Goal: Task Accomplishment & Management: Use online tool/utility

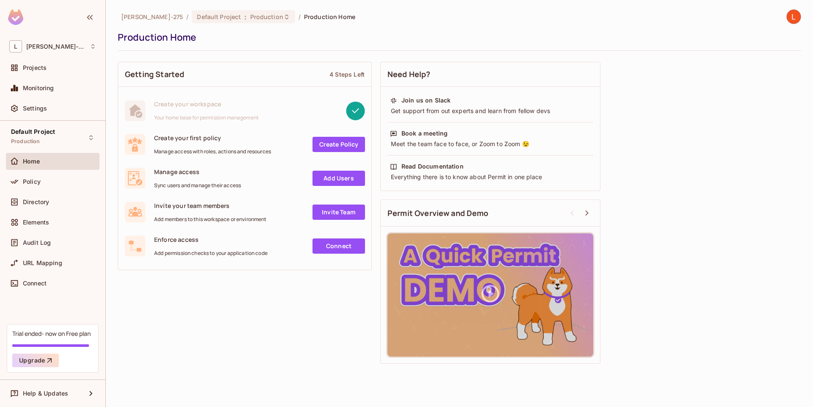
click at [341, 146] on link "Create Policy" at bounding box center [338, 144] width 52 height 15
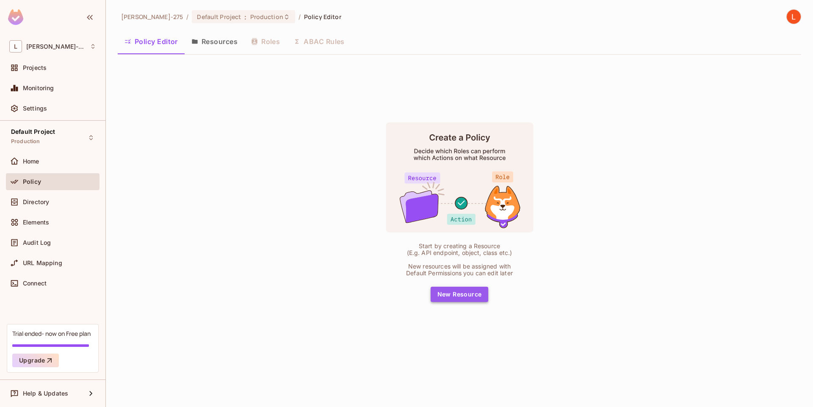
click at [464, 293] on button "New Resource" at bounding box center [460, 294] width 58 height 15
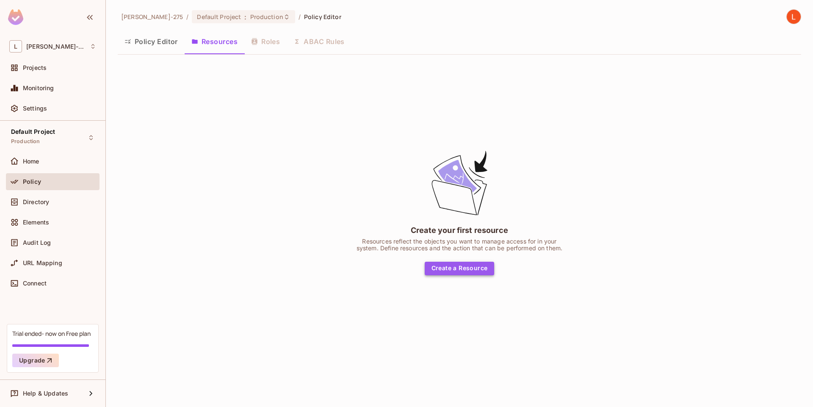
click at [457, 265] on button "Create a Resource" at bounding box center [460, 269] width 70 height 14
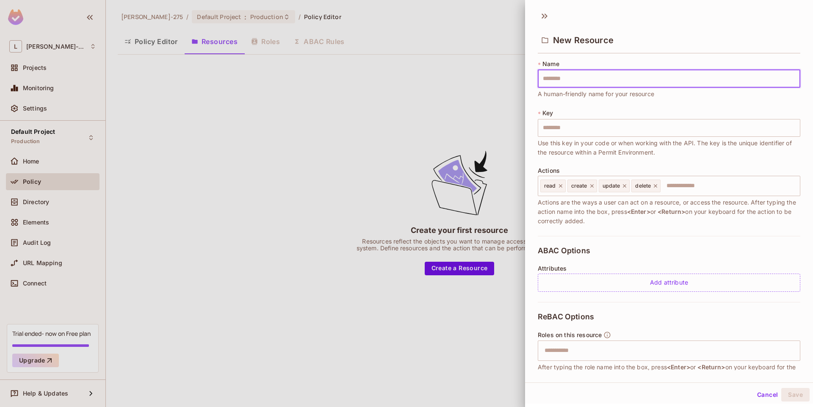
type input "*"
type input "**"
type input "***"
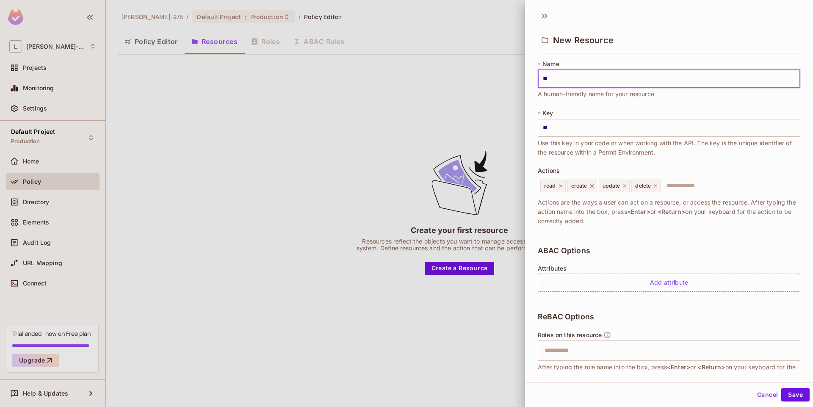
type input "***"
type input "*****"
type input "******"
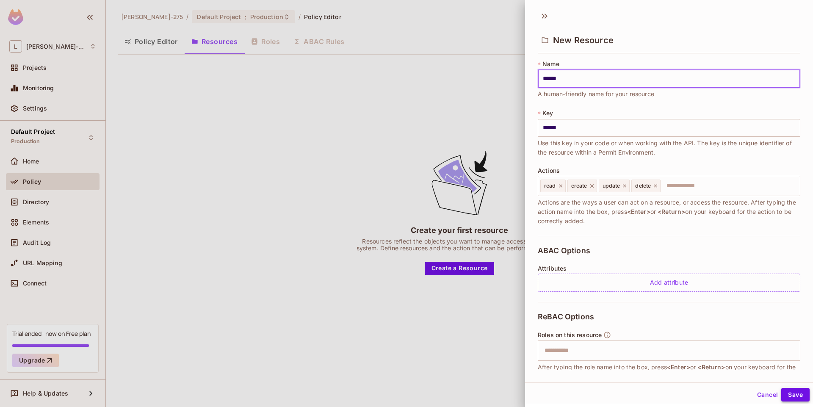
type input "******"
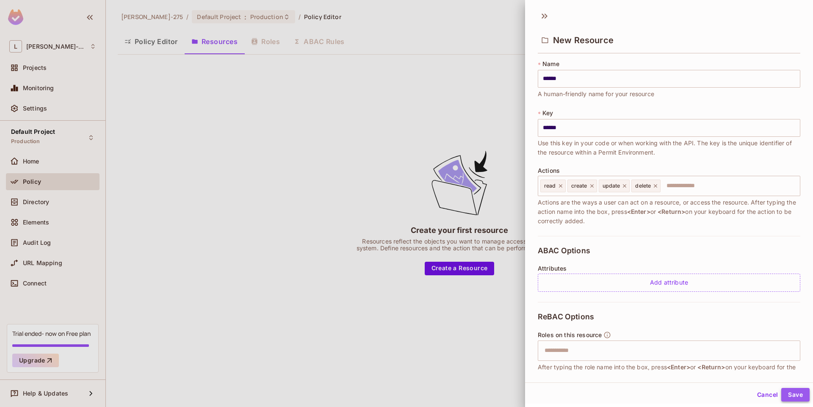
click at [786, 398] on button "Save" at bounding box center [795, 395] width 28 height 14
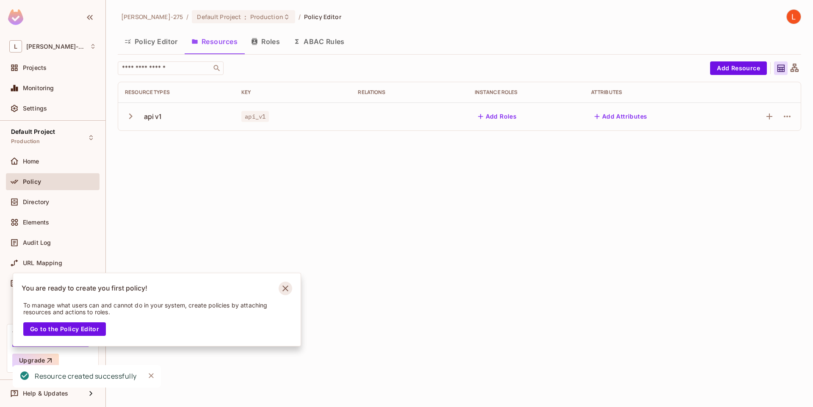
click at [290, 288] on icon "Notifications Alt+T" at bounding box center [286, 289] width 14 height 14
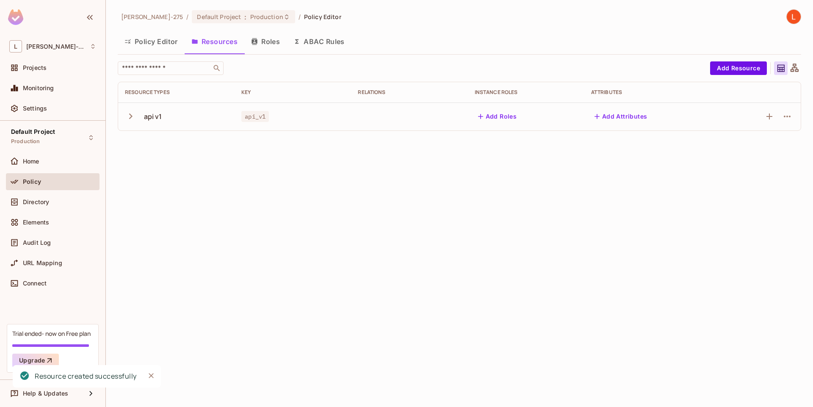
drag, startPoint x: 312, startPoint y: 144, endPoint x: 288, endPoint y: 127, distance: 28.9
click at [311, 143] on div "[PERSON_NAME]-275 / Default Project : Production / Policy Editor Policy Editor …" at bounding box center [459, 203] width 707 height 407
click at [415, 113] on td at bounding box center [409, 116] width 116 height 28
click at [623, 117] on button "Add Attributes" at bounding box center [621, 117] width 60 height 14
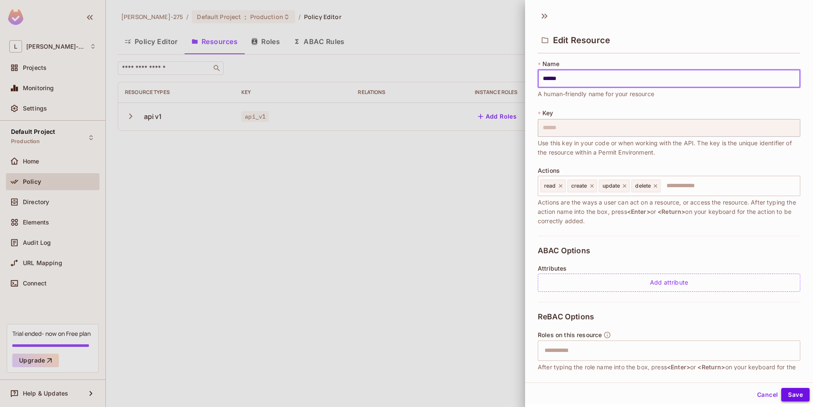
click at [794, 398] on button "Save" at bounding box center [795, 395] width 28 height 14
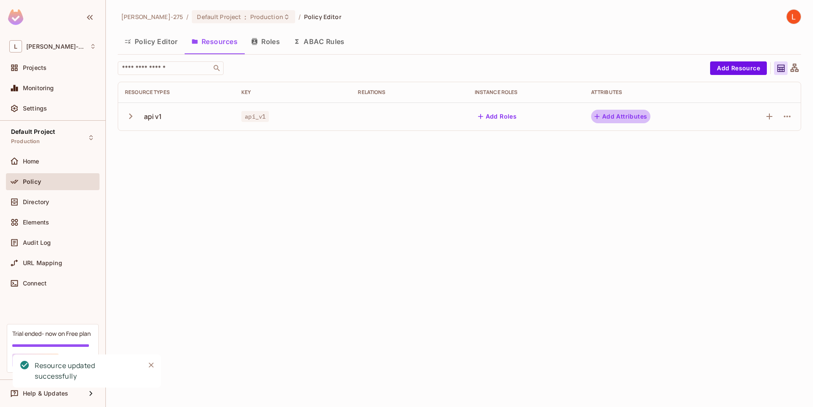
click at [630, 116] on button "Add Attributes" at bounding box center [621, 117] width 60 height 14
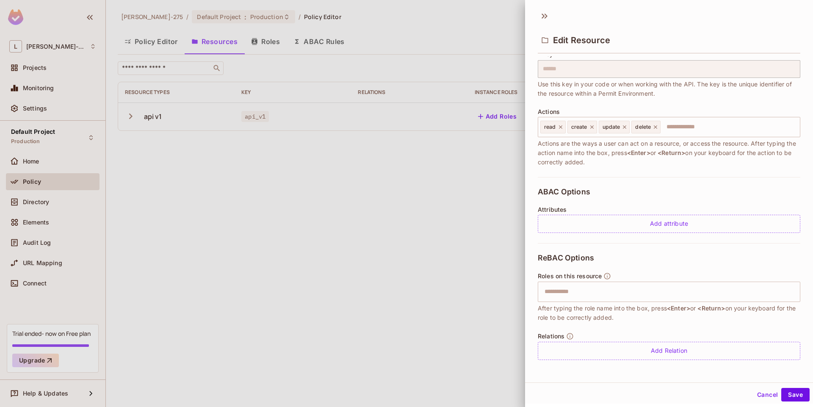
click at [552, 12] on div "Edit Resource" at bounding box center [669, 32] width 288 height 47
click at [550, 11] on div "Edit Resource" at bounding box center [669, 32] width 288 height 47
drag, startPoint x: 552, startPoint y: 17, endPoint x: 546, endPoint y: 19, distance: 7.2
click at [549, 18] on div "Edit Resource" at bounding box center [669, 32] width 288 height 47
click at [546, 19] on icon at bounding box center [545, 16] width 14 height 14
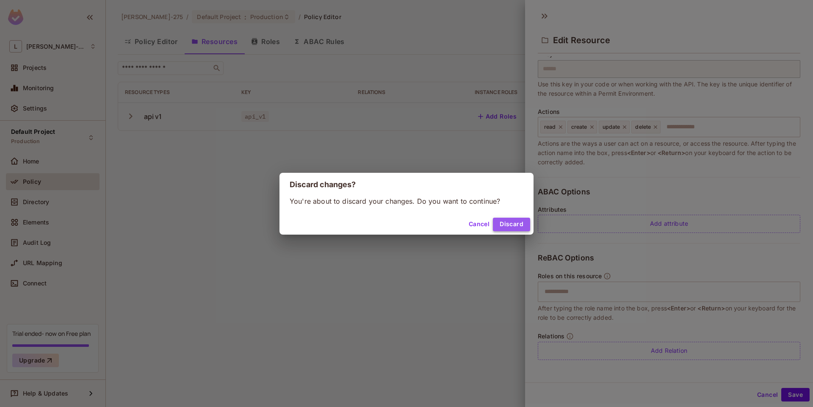
click at [512, 224] on button "Discard" at bounding box center [511, 225] width 37 height 14
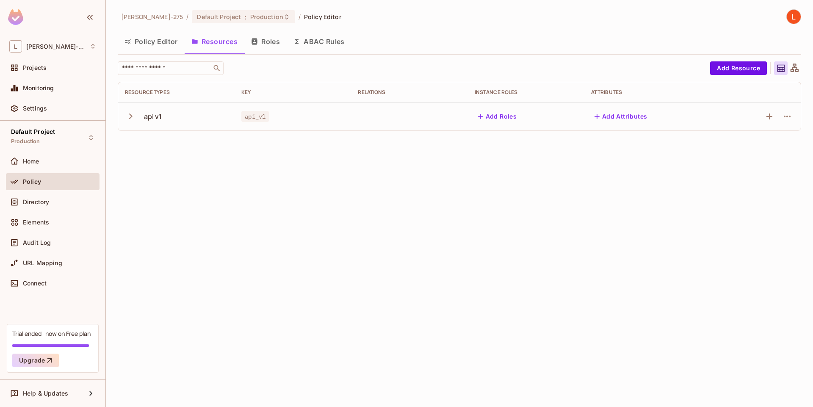
click at [499, 112] on button "Add Roles" at bounding box center [498, 117] width 46 height 14
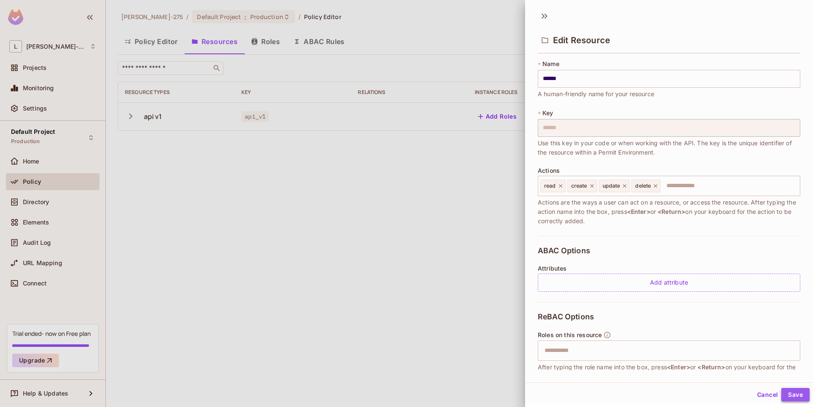
click at [792, 392] on button "Save" at bounding box center [795, 395] width 28 height 14
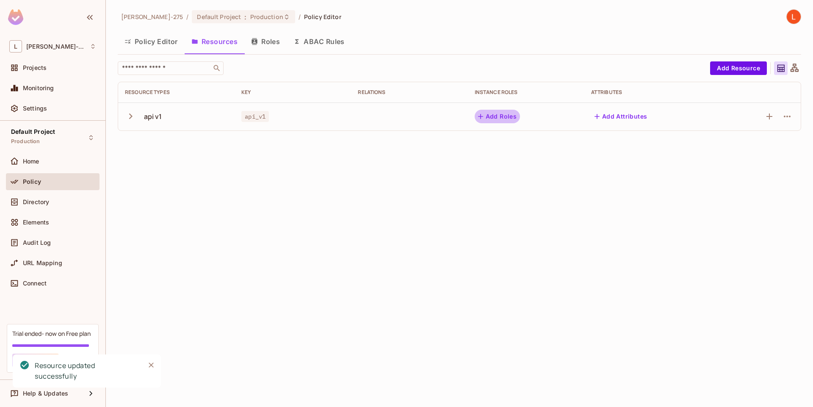
click at [494, 116] on button "Add Roles" at bounding box center [498, 117] width 46 height 14
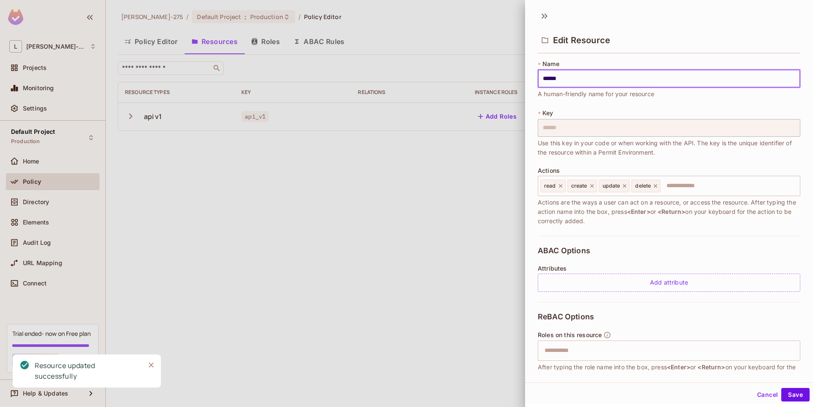
click at [426, 230] on div at bounding box center [406, 203] width 813 height 407
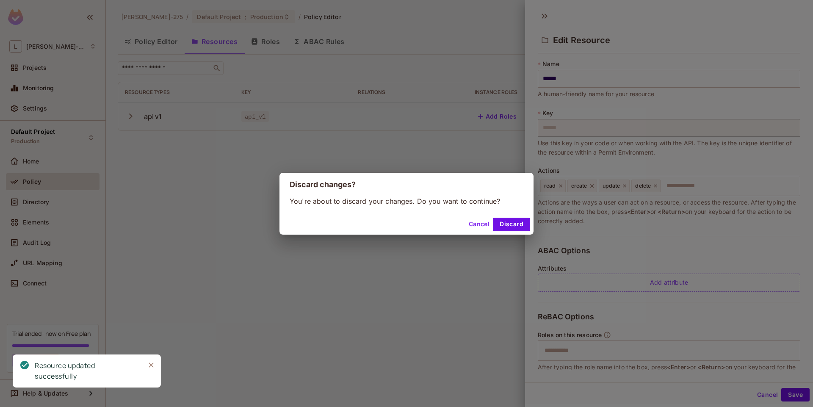
click at [457, 154] on div "Discard changes? You're about to discard your changes. Do you want to continue?…" at bounding box center [406, 203] width 813 height 407
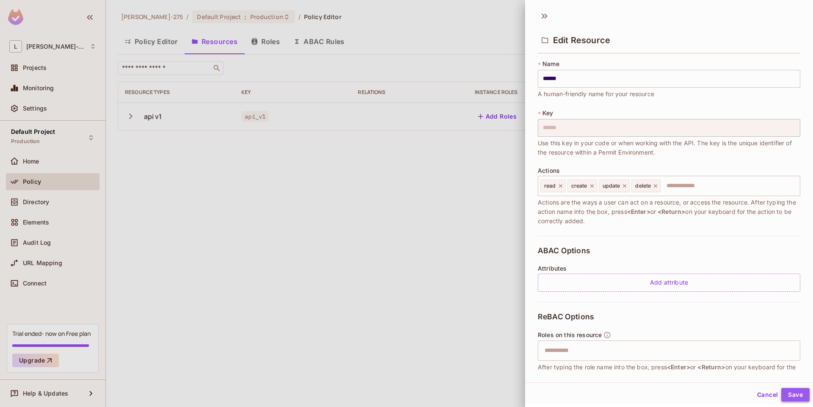
click at [786, 392] on button "Save" at bounding box center [795, 395] width 28 height 14
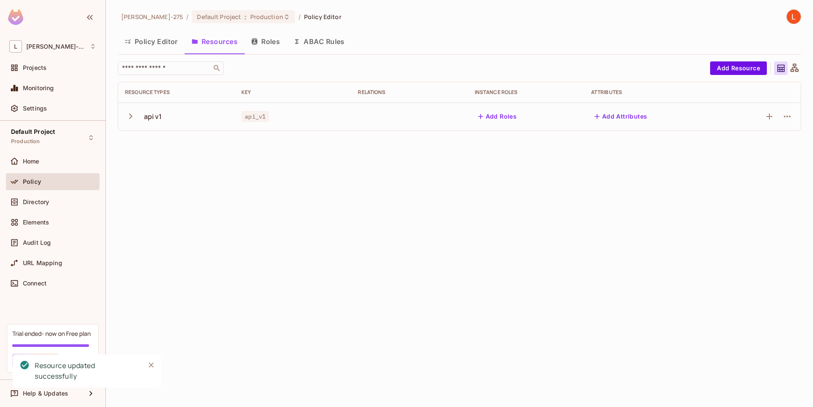
click at [272, 39] on button "Roles" at bounding box center [265, 41] width 42 height 21
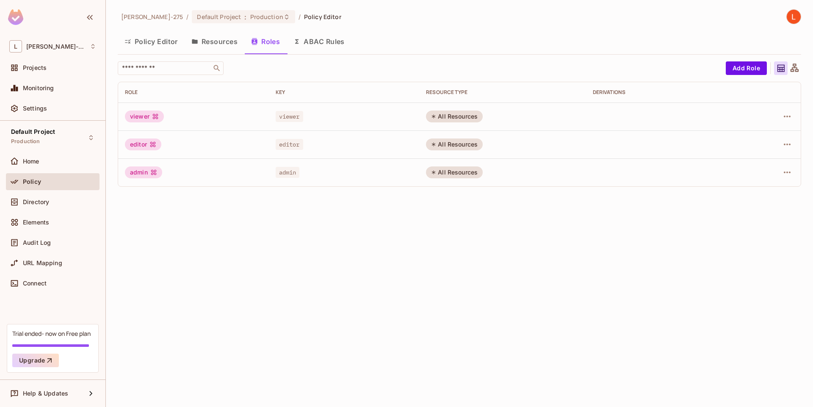
click at [216, 39] on button "Resources" at bounding box center [215, 41] width 60 height 21
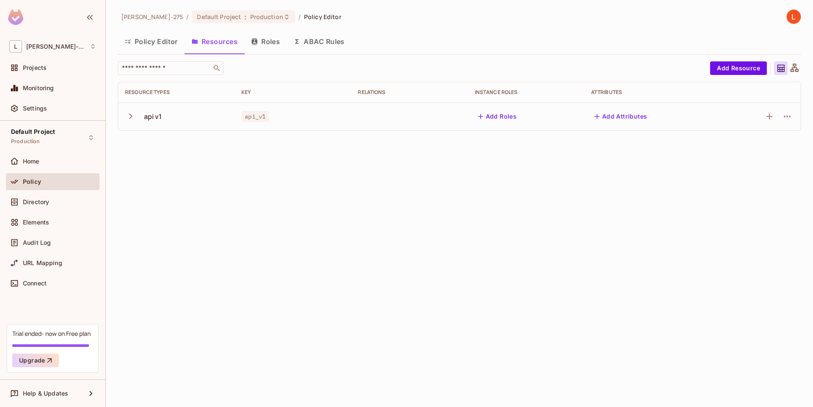
click at [332, 45] on button "ABAC Rules" at bounding box center [319, 41] width 65 height 21
